Goal: Navigation & Orientation: Find specific page/section

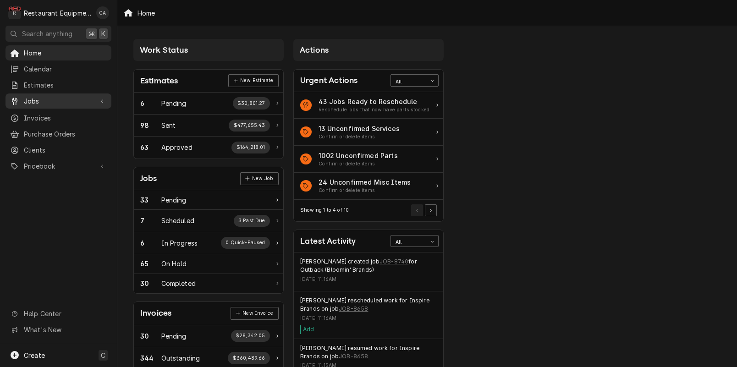
click at [38, 103] on div "Jobs" at bounding box center [58, 100] width 102 height 11
drag, startPoint x: 33, startPoint y: 116, endPoint x: 122, endPoint y: 26, distance: 127.0
click at [33, 116] on span "Jobs" at bounding box center [65, 117] width 83 height 10
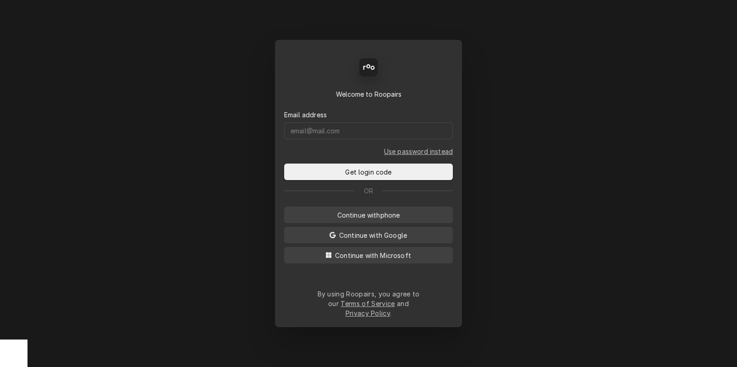
drag, startPoint x: 371, startPoint y: 222, endPoint x: 359, endPoint y: 191, distance: 33.8
click at [371, 220] on span "Continue with phone" at bounding box center [368, 215] width 66 height 10
click at [328, 137] on input "Dynamic Content Wrapper" at bounding box center [368, 130] width 169 height 17
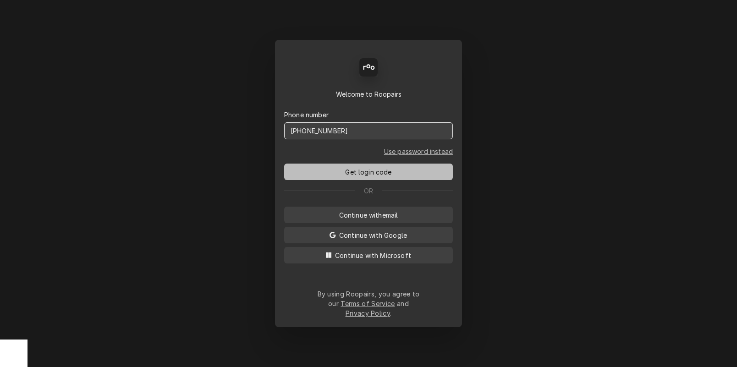
type input "(304) 237-7292"
click at [359, 177] on span "Get login code" at bounding box center [368, 172] width 50 height 10
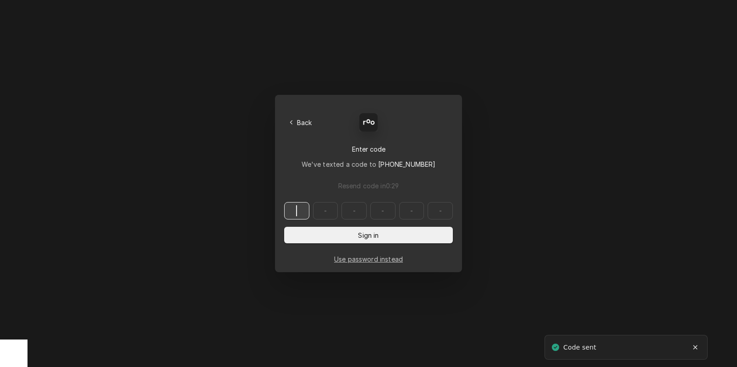
click at [299, 213] on input "Dynamic Content Wrapper" at bounding box center [368, 210] width 169 height 17
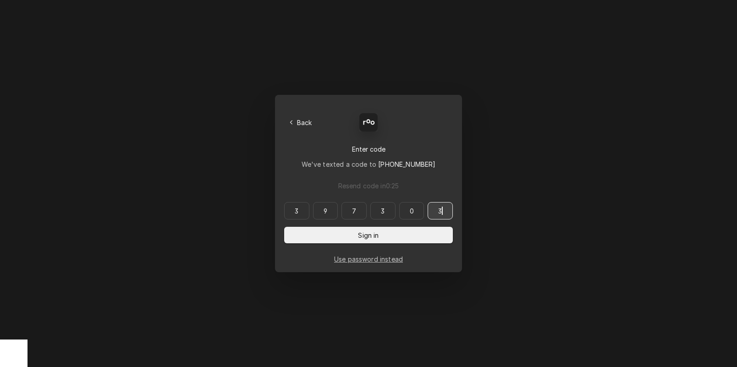
type input "397303"
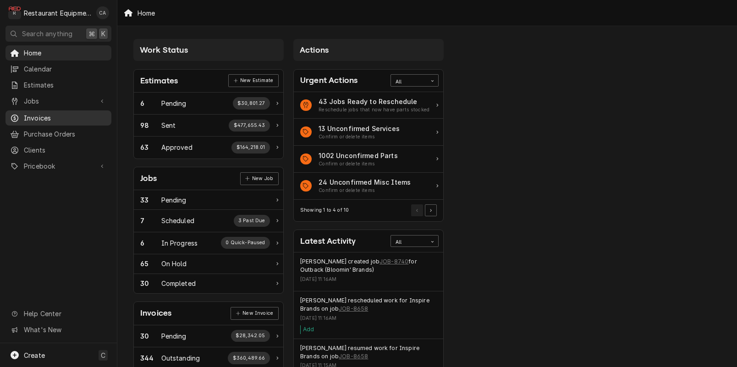
click at [35, 115] on span "Invoices" at bounding box center [65, 118] width 83 height 10
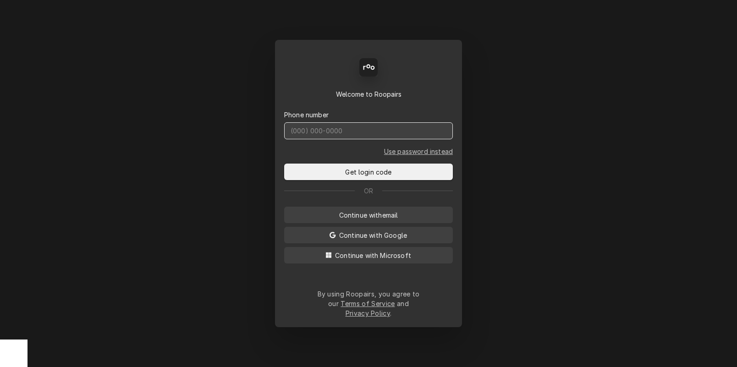
click at [343, 138] on input "Dynamic Content Wrapper" at bounding box center [368, 130] width 169 height 17
type input "(304) 237-7292"
click at [284, 164] on button "Get login code" at bounding box center [368, 172] width 169 height 16
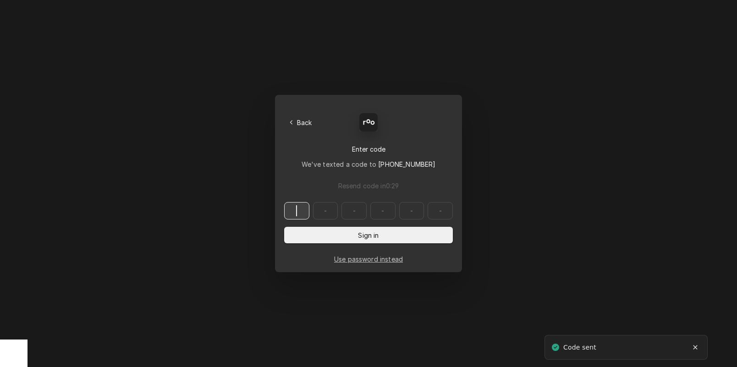
click at [298, 212] on input "Dynamic Content Wrapper" at bounding box center [368, 210] width 169 height 17
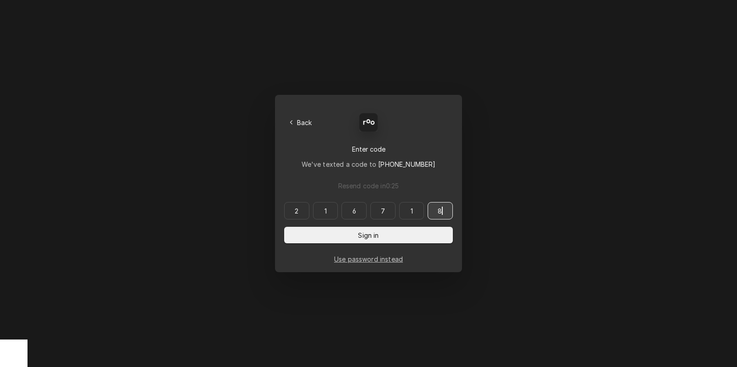
type input "216718"
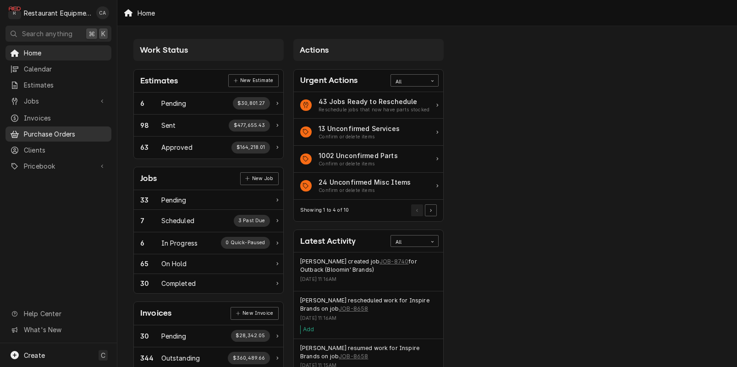
click at [47, 130] on span "Purchase Orders" at bounding box center [65, 134] width 83 height 10
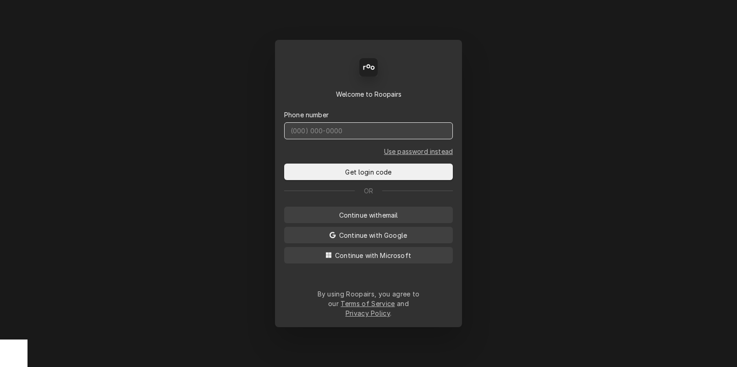
click at [346, 139] on input "Dynamic Content Wrapper" at bounding box center [368, 130] width 169 height 17
type input "[PHONE_NUMBER]"
click at [284, 164] on button "Get login code" at bounding box center [368, 172] width 169 height 16
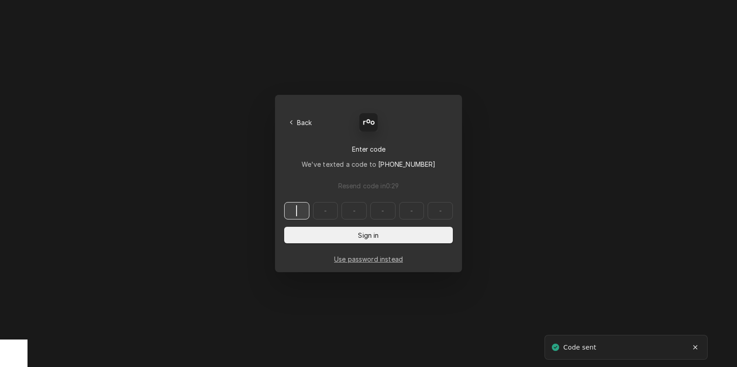
click at [293, 211] on input "Dynamic Content Wrapper" at bounding box center [368, 210] width 169 height 17
type input "383149"
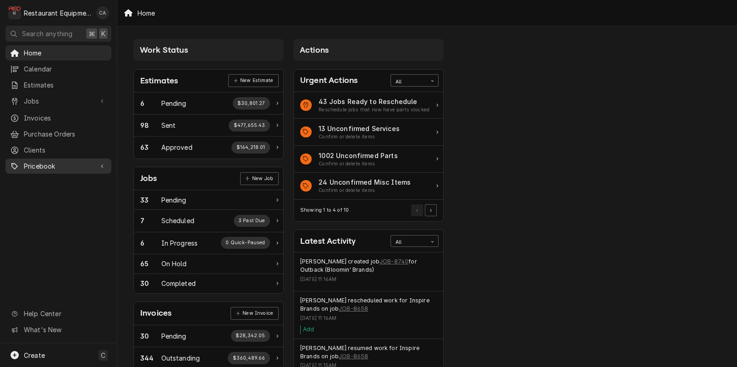
click at [44, 163] on span "Pricebook" at bounding box center [58, 166] width 69 height 10
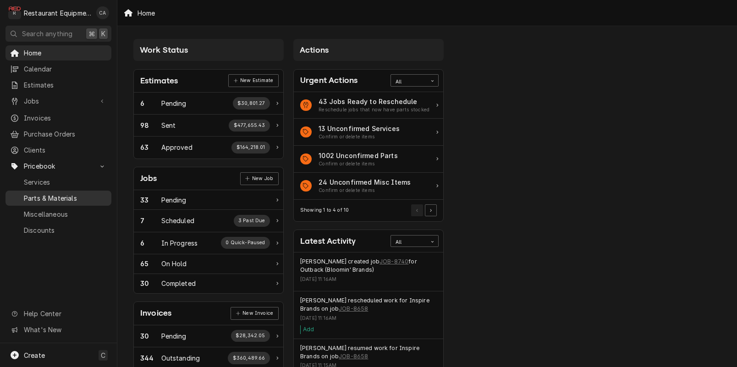
click at [55, 193] on span "Parts & Materials" at bounding box center [65, 198] width 83 height 10
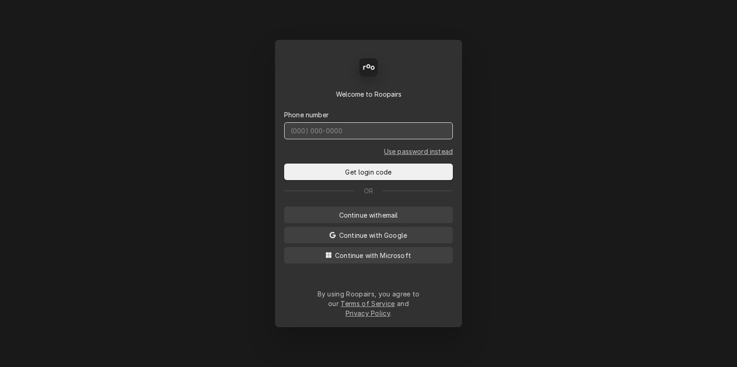
click at [308, 137] on input "Dynamic Content Wrapper" at bounding box center [368, 130] width 169 height 17
type input "(304) 237-7292"
click at [284, 164] on button "Get login code" at bounding box center [368, 172] width 169 height 16
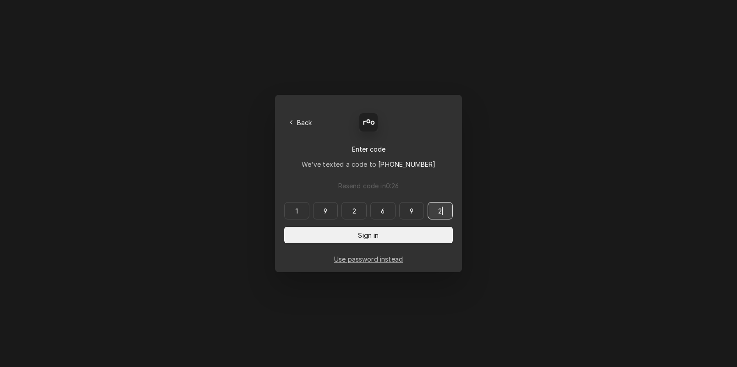
type input "192692"
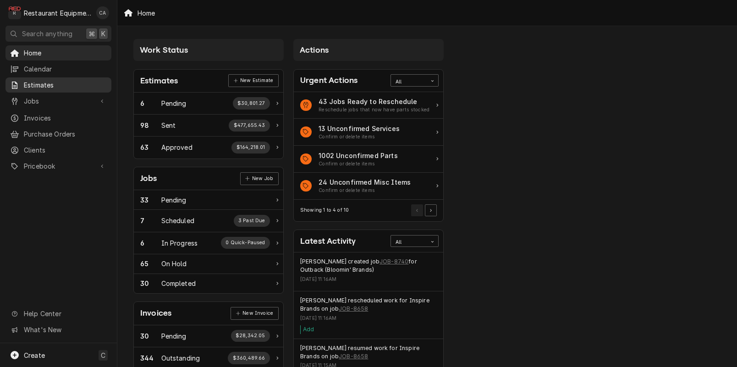
click at [41, 84] on span "Estimates" at bounding box center [65, 85] width 83 height 10
